Goal: Communication & Community: Answer question/provide support

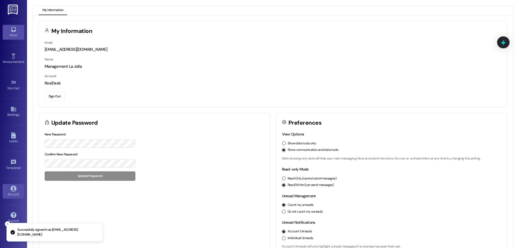
click at [9, 37] on div "Inbox" at bounding box center [13, 34] width 27 height 5
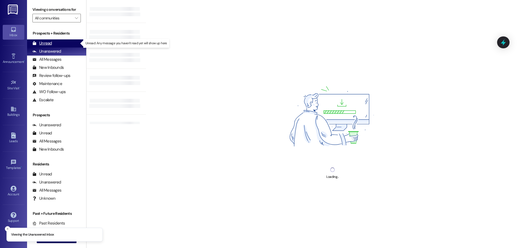
click at [51, 41] on div "Unread" at bounding box center [41, 44] width 19 height 6
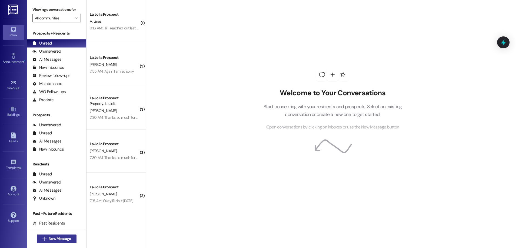
click at [57, 241] on span "New Message" at bounding box center [60, 239] width 22 height 6
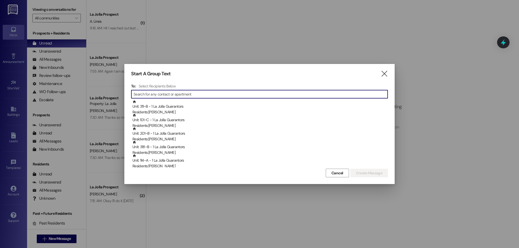
click at [153, 94] on input at bounding box center [260, 95] width 254 height 8
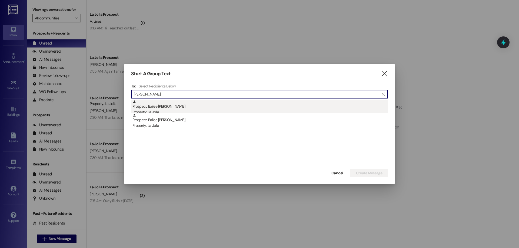
type input "Dollard"
click at [162, 111] on div "Property: La Jolla" at bounding box center [259, 112] width 255 height 6
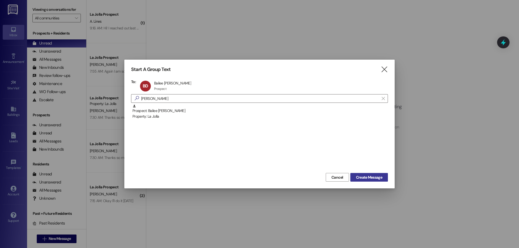
click at [352, 178] on button "Create Message" at bounding box center [369, 177] width 38 height 9
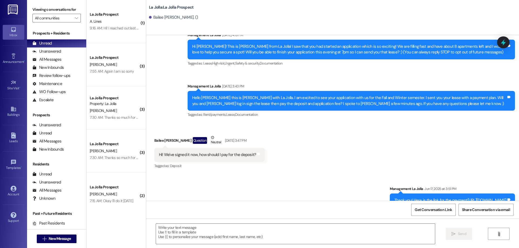
scroll to position [38, 0]
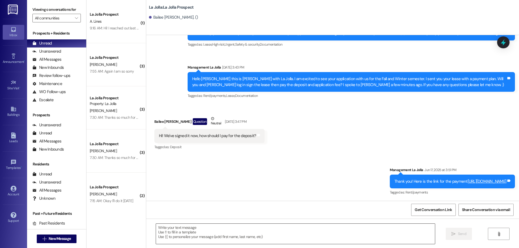
click at [323, 238] on textarea at bounding box center [295, 234] width 279 height 20
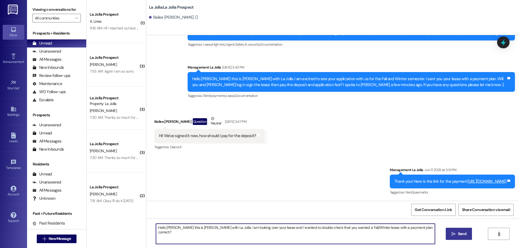
type textarea "Hello Bailee this is Courtney with La Jolla. I am looking over your lease and I…"
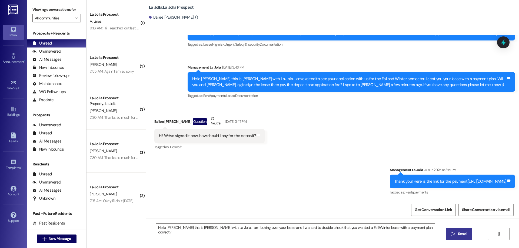
click at [455, 236] on span " Send" at bounding box center [458, 234] width 17 height 6
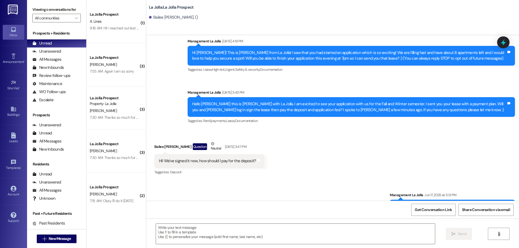
scroll to position [0, 0]
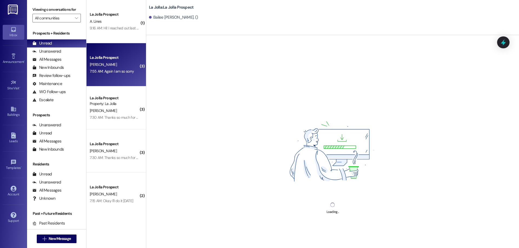
click at [116, 69] on div "7:55 AM: Again I am so sorry 7:55 AM: Again I am so sorry" at bounding box center [114, 71] width 51 height 7
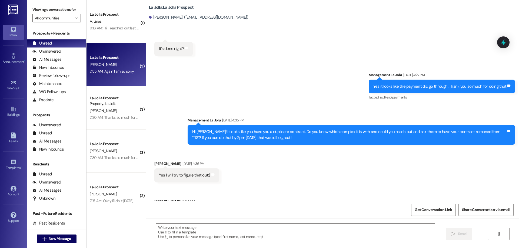
scroll to position [793, 0]
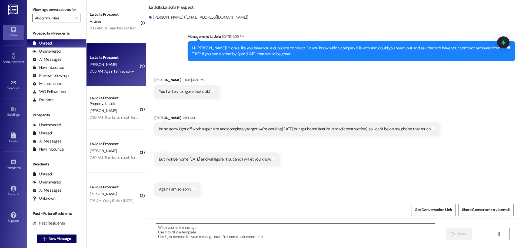
click at [205, 231] on textarea at bounding box center [295, 234] width 279 height 20
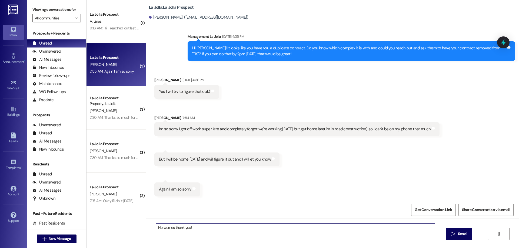
type textarea "No worries thank you!"
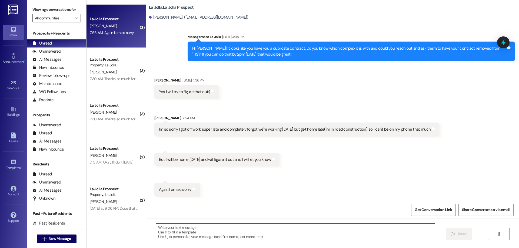
scroll to position [81, 0]
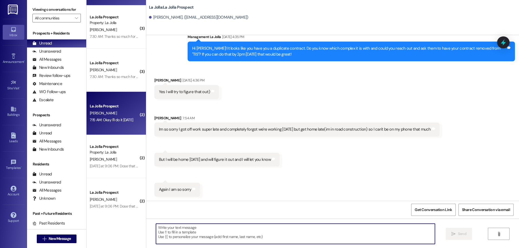
click at [125, 119] on div "7:15 AM: Okay I'll do it today 7:15 AM: Okay I'll do it today" at bounding box center [111, 120] width 43 height 5
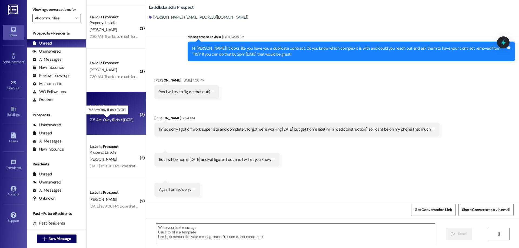
scroll to position [232, 0]
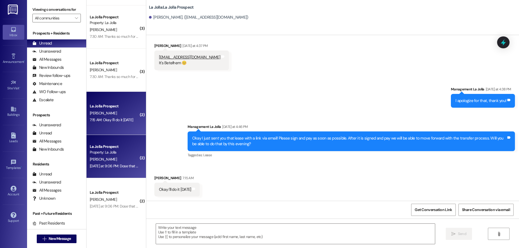
click at [123, 165] on div "Yesterday at 9:06 PM: Dose that means it will be on there Yesterday at 9:06 PM:…" at bounding box center [132, 166] width 84 height 5
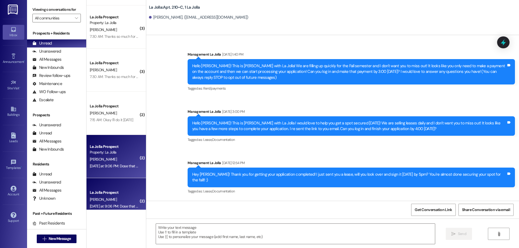
scroll to position [8467, 0]
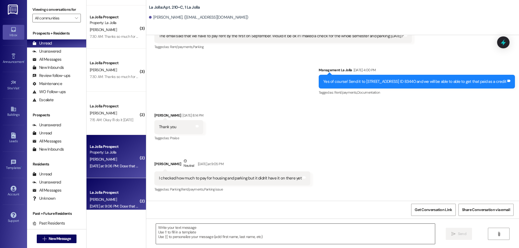
click at [173, 226] on textarea at bounding box center [295, 234] width 279 height 20
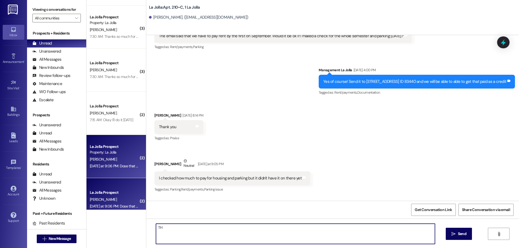
type textarea "T"
type textarea "The rent will post on Septembe"
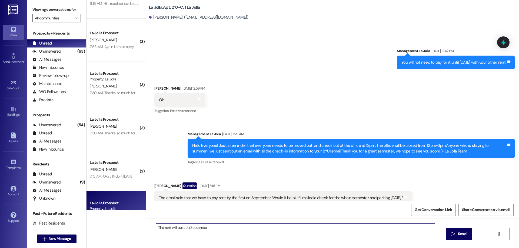
scroll to position [0, 0]
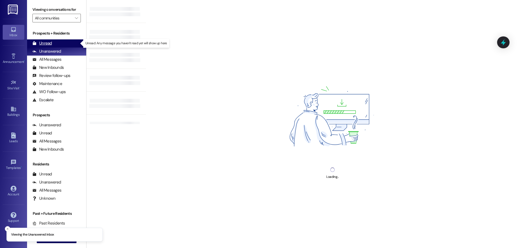
click at [64, 42] on div "Unread (0)" at bounding box center [56, 43] width 59 height 8
